Goal: Transaction & Acquisition: Download file/media

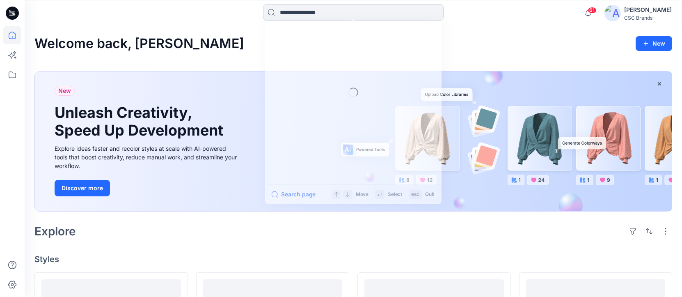
click at [281, 18] on input at bounding box center [353, 12] width 181 height 16
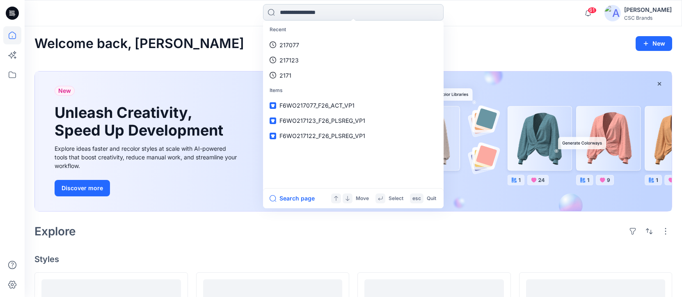
paste input "******"
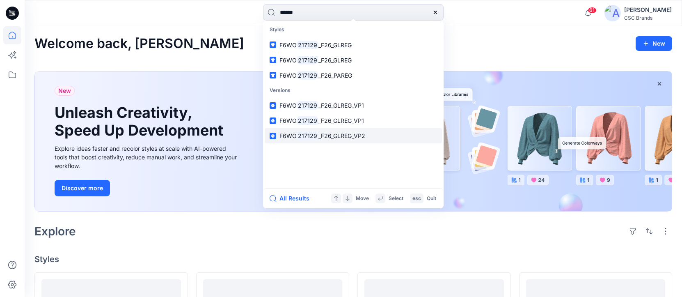
type input "******"
click at [356, 136] on span "_F26_GLREG_VP2" at bounding box center [342, 135] width 47 height 7
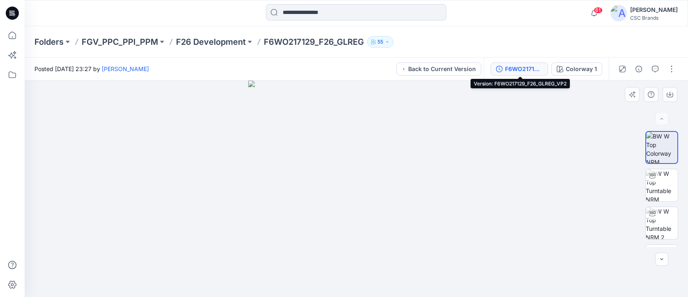
click at [530, 68] on div "F6WO217129_F26_GLREG_VP2" at bounding box center [524, 68] width 38 height 9
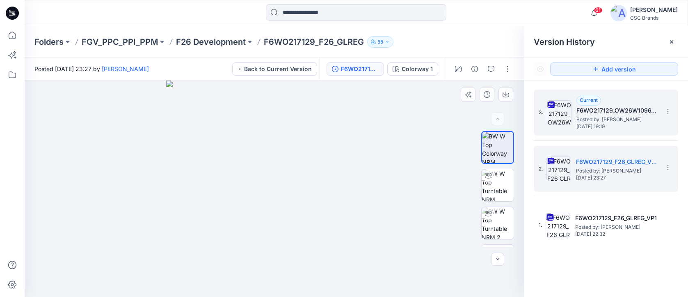
click at [596, 108] on h5 "F6WO217129_OW26W1096_F26_GLREG_VFA" at bounding box center [618, 110] width 82 height 10
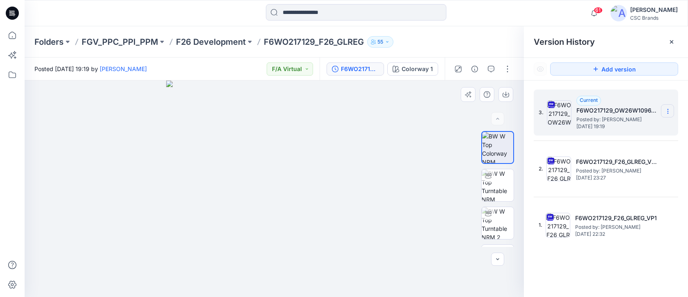
click at [673, 108] on section at bounding box center [667, 110] width 13 height 13
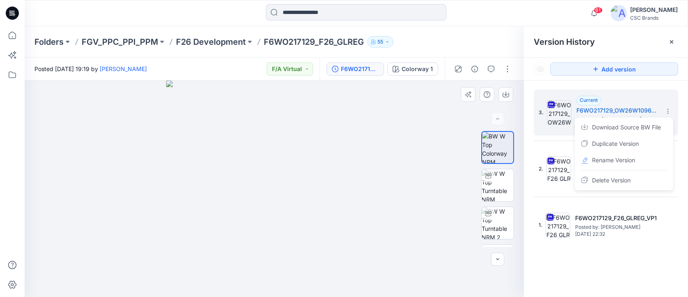
click at [449, 107] on div at bounding box center [275, 188] width 500 height 216
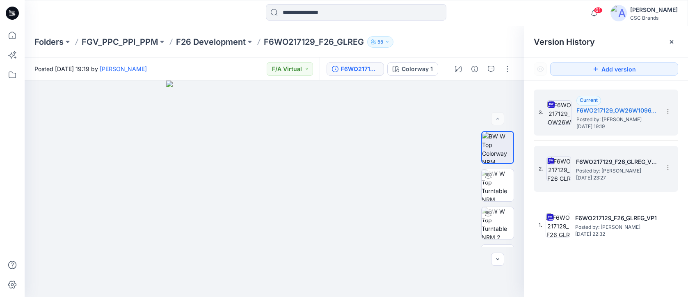
click at [594, 171] on span "Posted by: [PERSON_NAME]" at bounding box center [617, 171] width 82 height 8
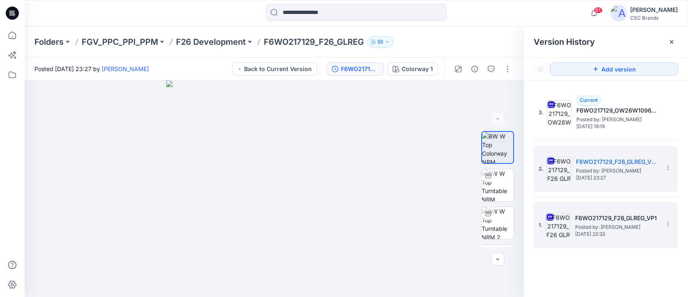
click at [610, 220] on h5 "F6WO217129_F26_GLREG_VP1" at bounding box center [616, 218] width 82 height 10
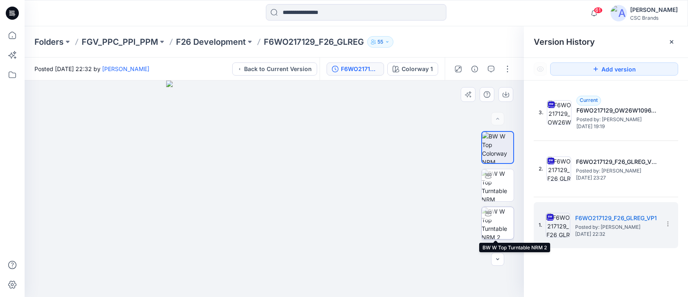
click at [502, 227] on img at bounding box center [498, 223] width 32 height 32
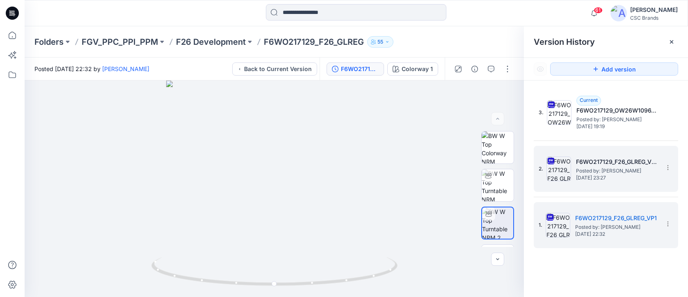
click at [612, 168] on span "Posted by: [PERSON_NAME]" at bounding box center [617, 171] width 82 height 8
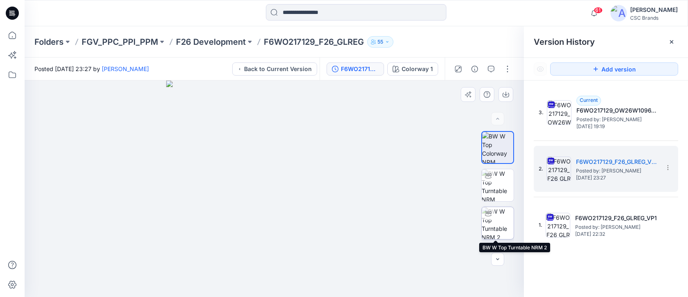
click at [503, 223] on img at bounding box center [498, 223] width 32 height 32
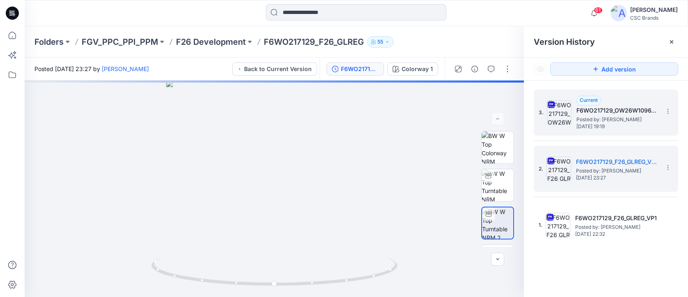
click at [583, 112] on h5 "F6WO217129_OW26W1096_F26_GLREG_VFA" at bounding box center [618, 110] width 82 height 10
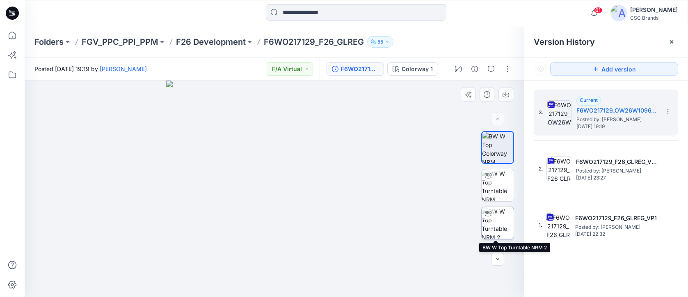
click at [491, 223] on img at bounding box center [498, 223] width 32 height 32
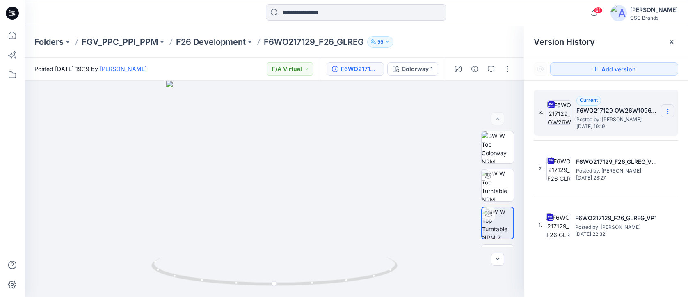
click at [666, 106] on section at bounding box center [667, 110] width 13 height 13
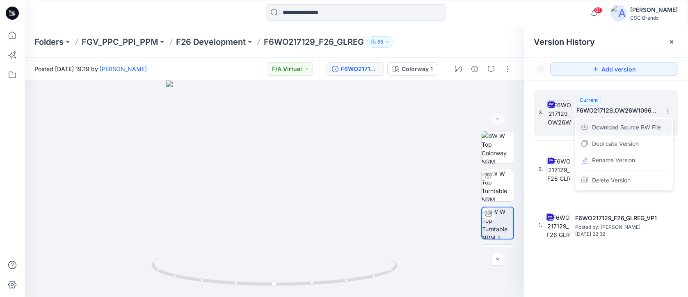
click at [628, 125] on span "Download Source BW File" at bounding box center [626, 127] width 69 height 10
